Goal: Task Accomplishment & Management: Use online tool/utility

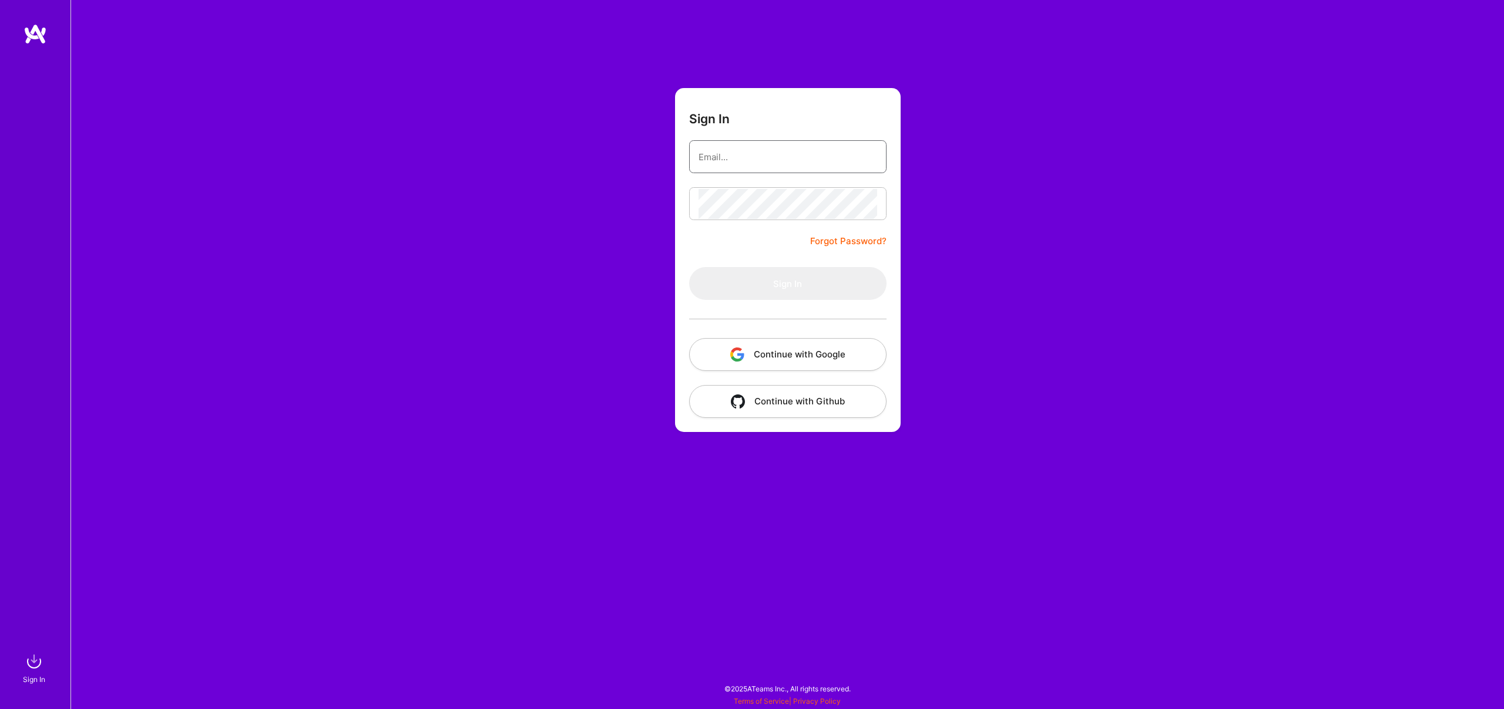
type input "[EMAIL_ADDRESS][DOMAIN_NAME]"
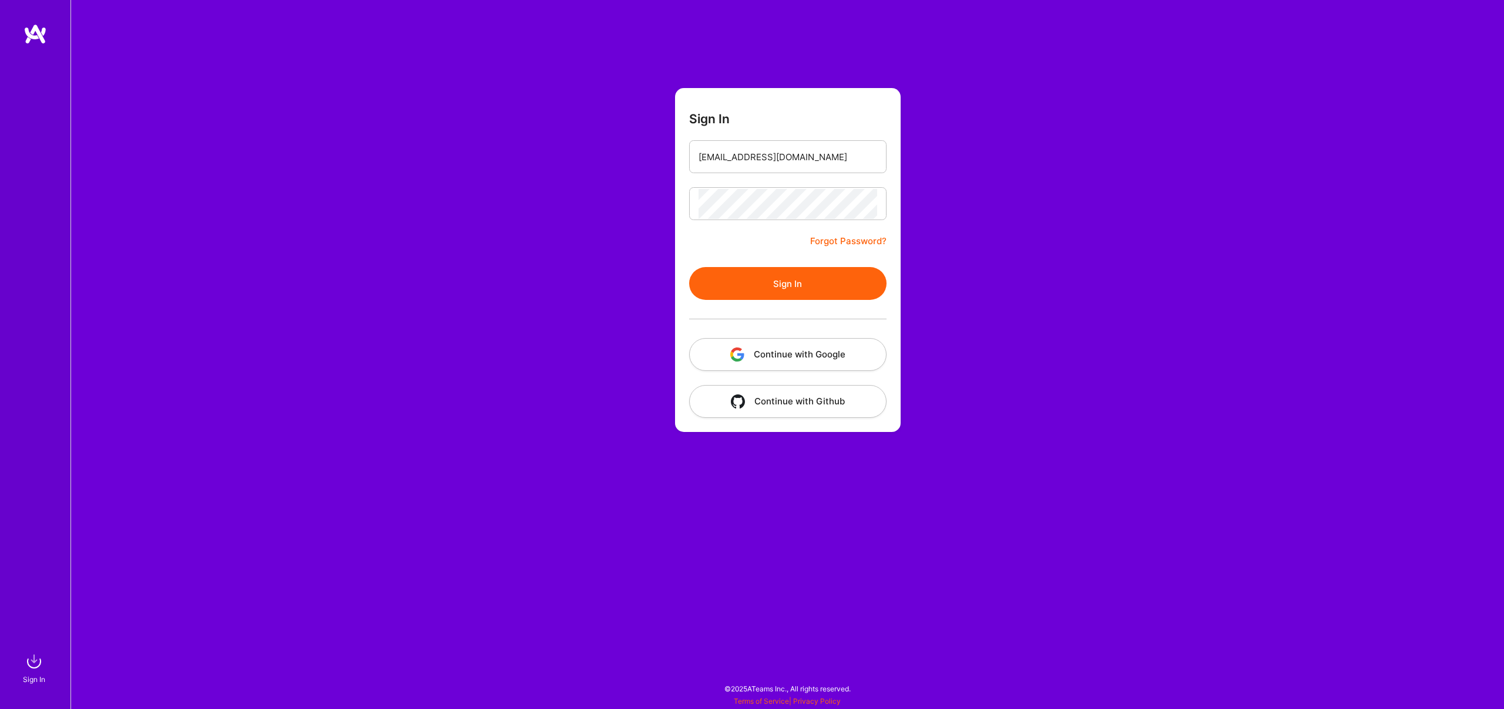
click at [754, 226] on form "Sign In frostriver19@gmail.com Forgot Password? Sign In Continue with Google Co…" at bounding box center [788, 260] width 226 height 344
click at [757, 296] on button "Sign In" at bounding box center [787, 283] width 197 height 33
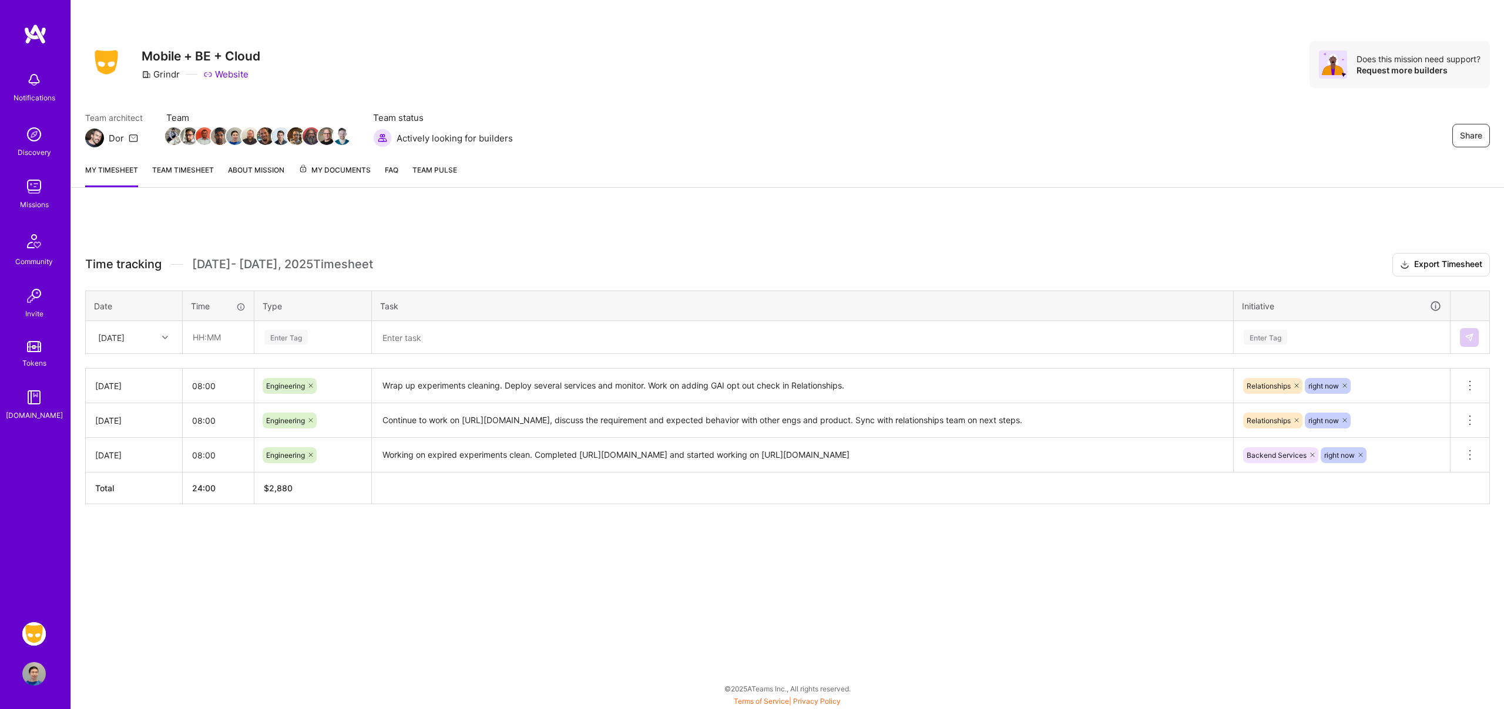
click at [189, 172] on link "Team timesheet" at bounding box center [183, 175] width 62 height 23
